Goal: Transaction & Acquisition: Obtain resource

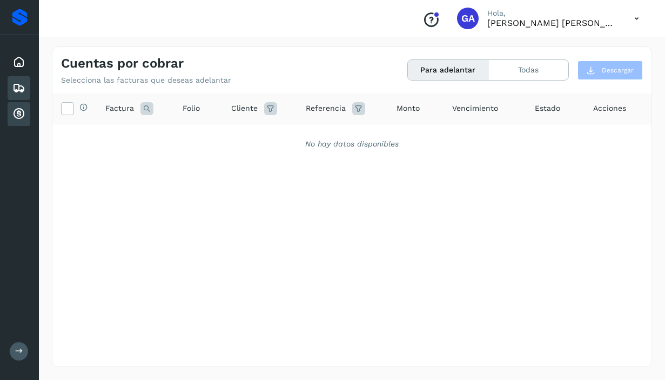
click at [19, 92] on icon at bounding box center [18, 88] width 13 height 13
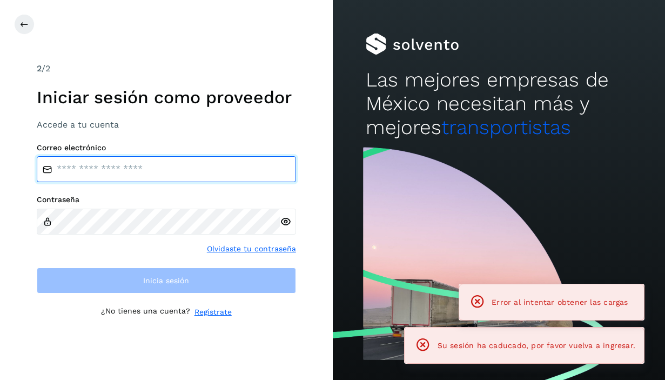
click at [110, 168] on input "email" at bounding box center [166, 169] width 259 height 26
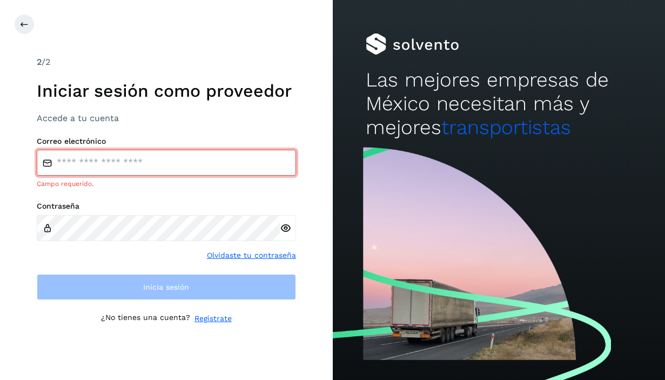
type input "**********"
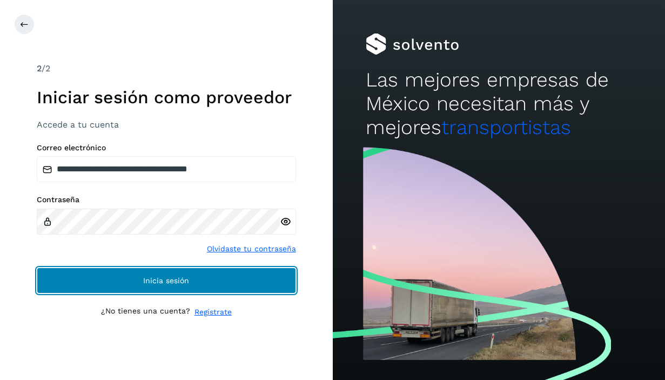
click at [102, 284] on button "Inicia sesión" at bounding box center [166, 281] width 259 height 26
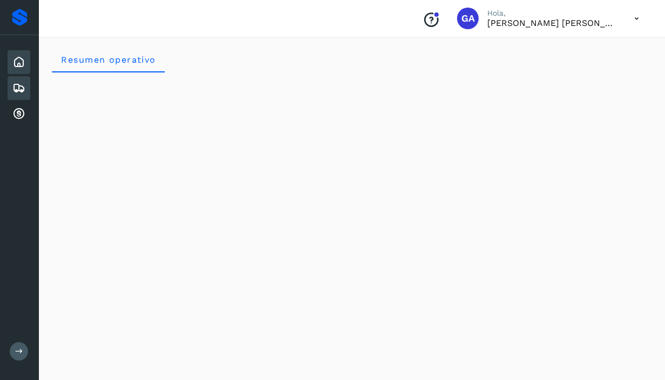
click at [21, 85] on icon at bounding box center [18, 88] width 13 height 13
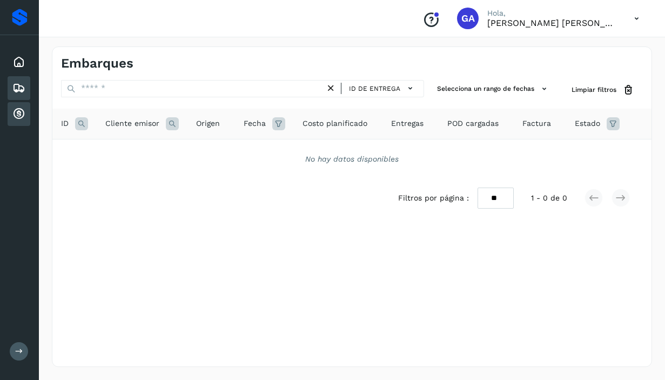
click at [24, 114] on icon at bounding box center [18, 114] width 13 height 13
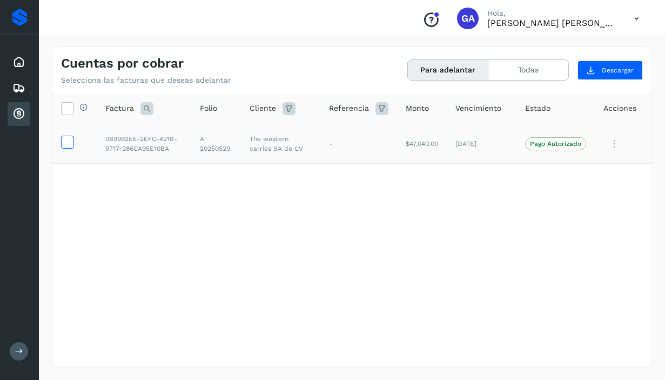
click at [70, 146] on icon at bounding box center [67, 141] width 11 height 11
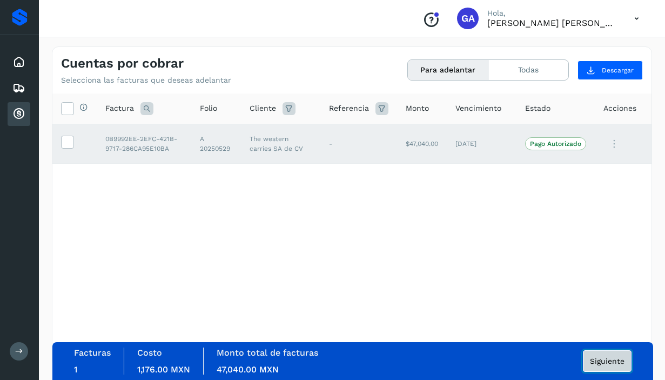
click at [610, 363] on span "Siguiente" at bounding box center [607, 361] width 35 height 8
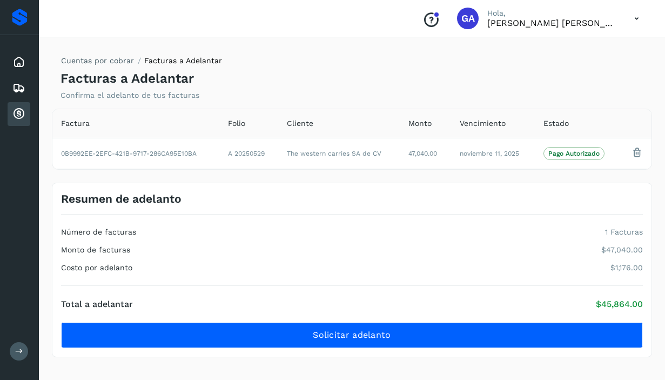
scroll to position [3, 0]
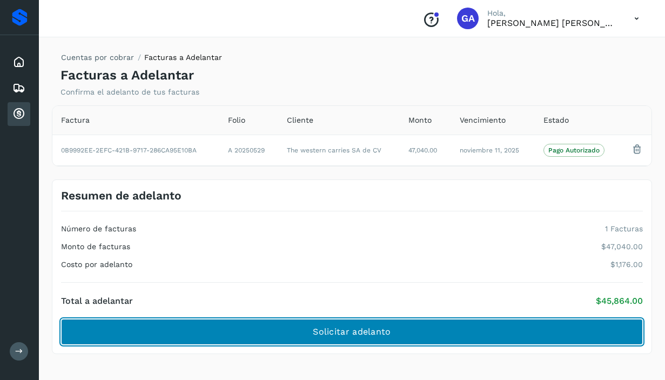
click at [344, 334] on span "Solicitar adelanto" at bounding box center [352, 332] width 78 height 12
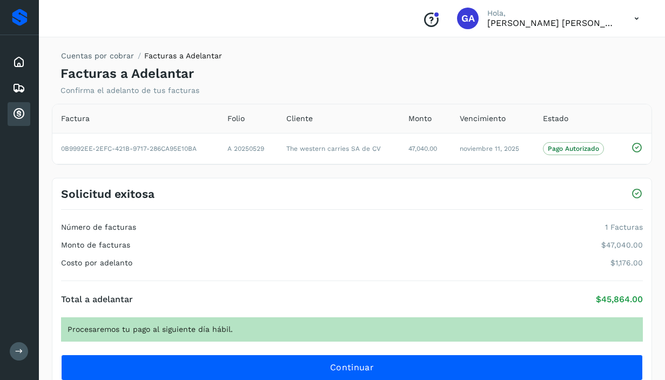
scroll to position [0, 0]
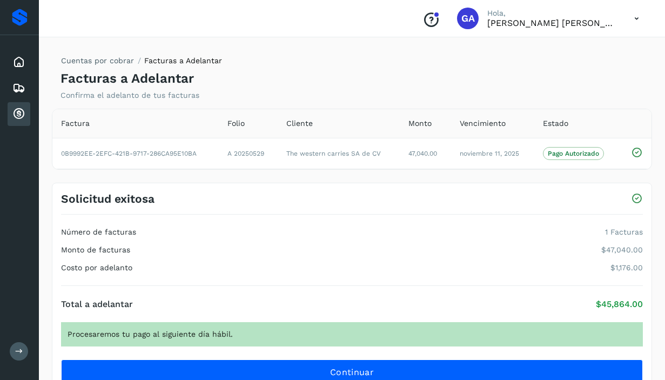
click at [15, 115] on icon at bounding box center [18, 114] width 13 height 13
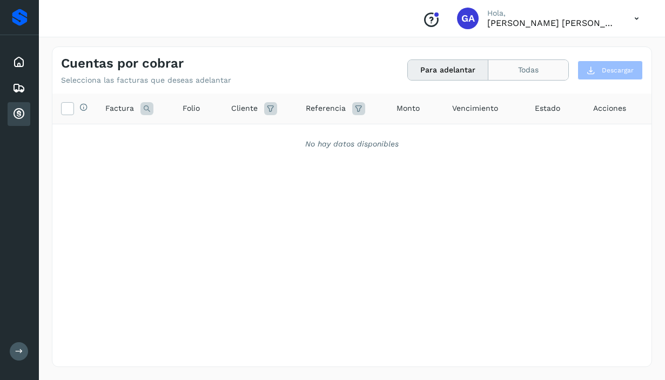
click at [518, 72] on button "Todas" at bounding box center [529, 70] width 80 height 20
